Goal: Task Accomplishment & Management: Manage account settings

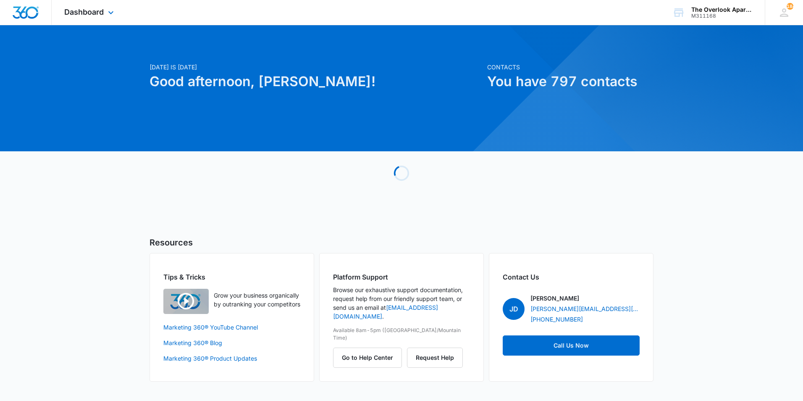
click at [67, 6] on div "Dashboard Apps Reputation Websites Forms CRM Email Social Content Ads Intellige…" at bounding box center [90, 12] width 77 height 25
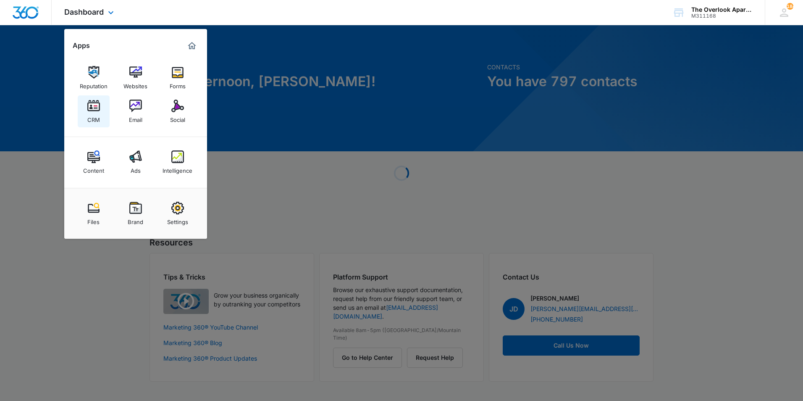
click at [104, 110] on link "CRM" at bounding box center [94, 111] width 32 height 32
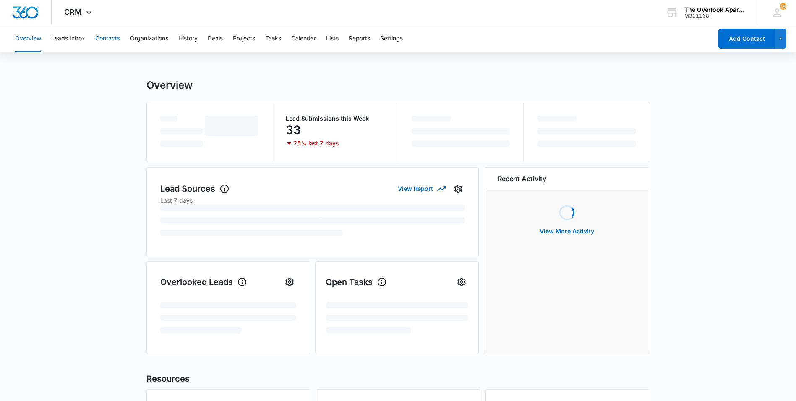
click at [99, 34] on button "Contacts" at bounding box center [107, 38] width 25 height 27
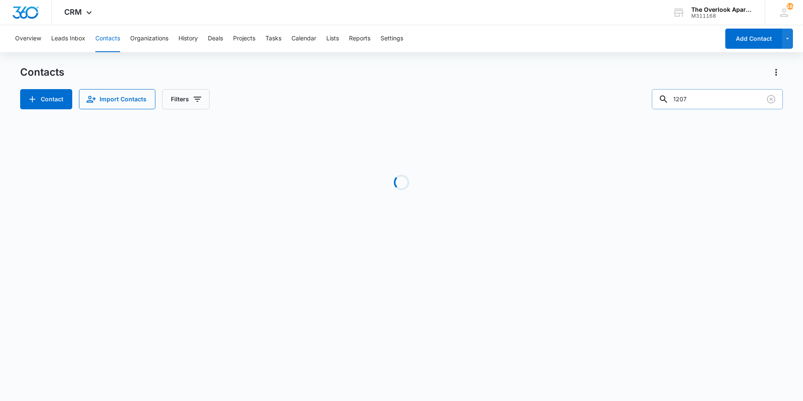
click at [710, 97] on input "1207" at bounding box center [717, 99] width 131 height 20
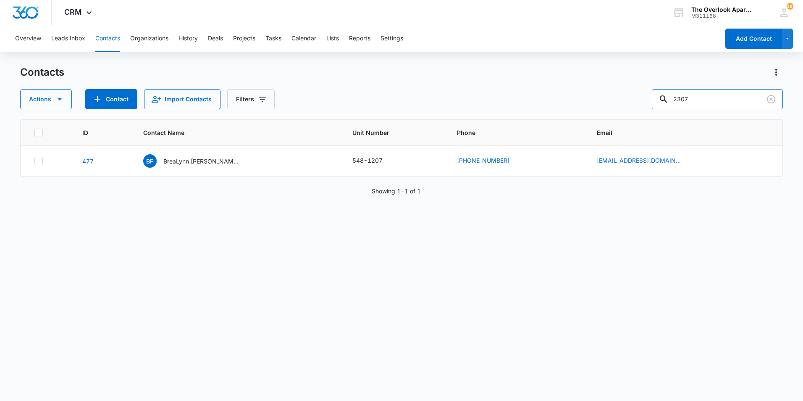
type input "2307"
click at [180, 159] on p "[PERSON_NAME] [PERSON_NAME] & [PERSON_NAME]" at bounding box center [201, 161] width 76 height 9
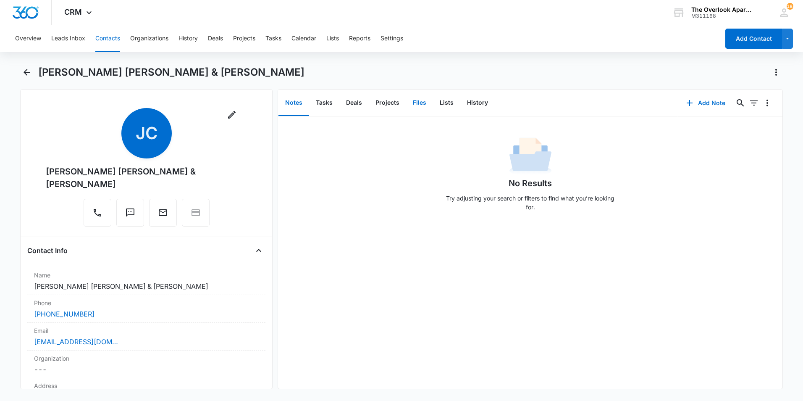
click at [420, 98] on button "Files" at bounding box center [419, 103] width 27 height 26
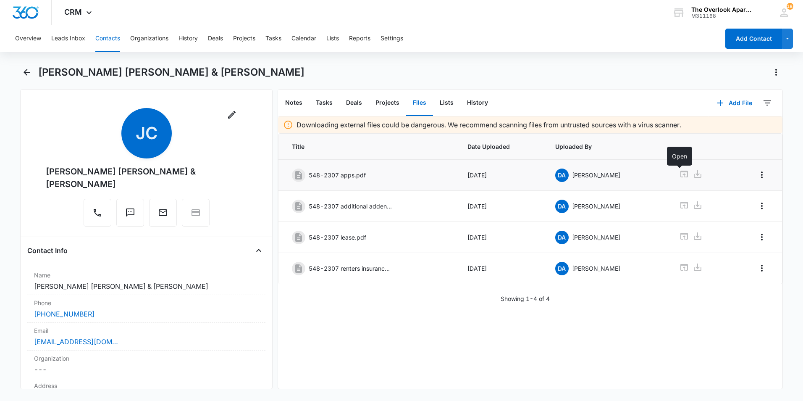
click at [681, 178] on icon at bounding box center [684, 174] width 10 height 10
click at [231, 170] on div "Remove JC [PERSON_NAME] [PERSON_NAME] & [PERSON_NAME]" at bounding box center [146, 169] width 238 height 122
click at [227, 170] on div "[PERSON_NAME] [PERSON_NAME] & [PERSON_NAME]" at bounding box center [146, 177] width 201 height 25
